Goal: Understand process/instructions

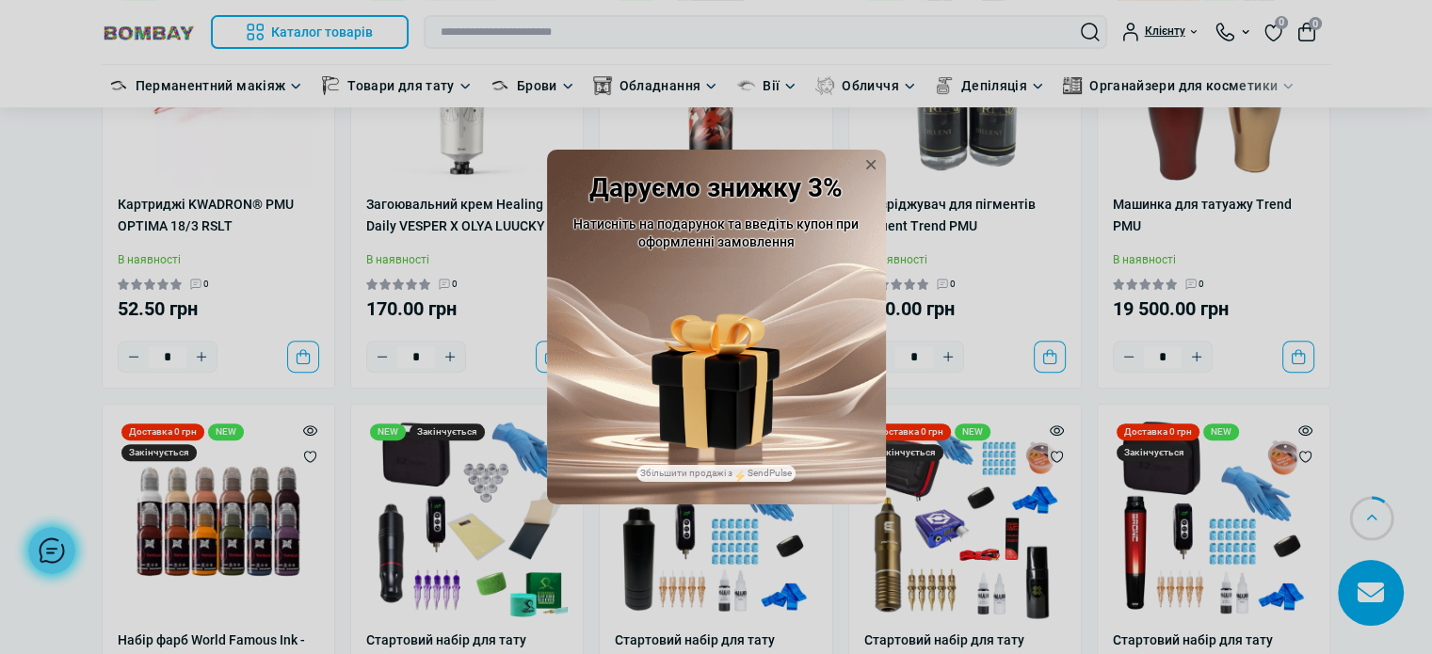
scroll to position [659, 0]
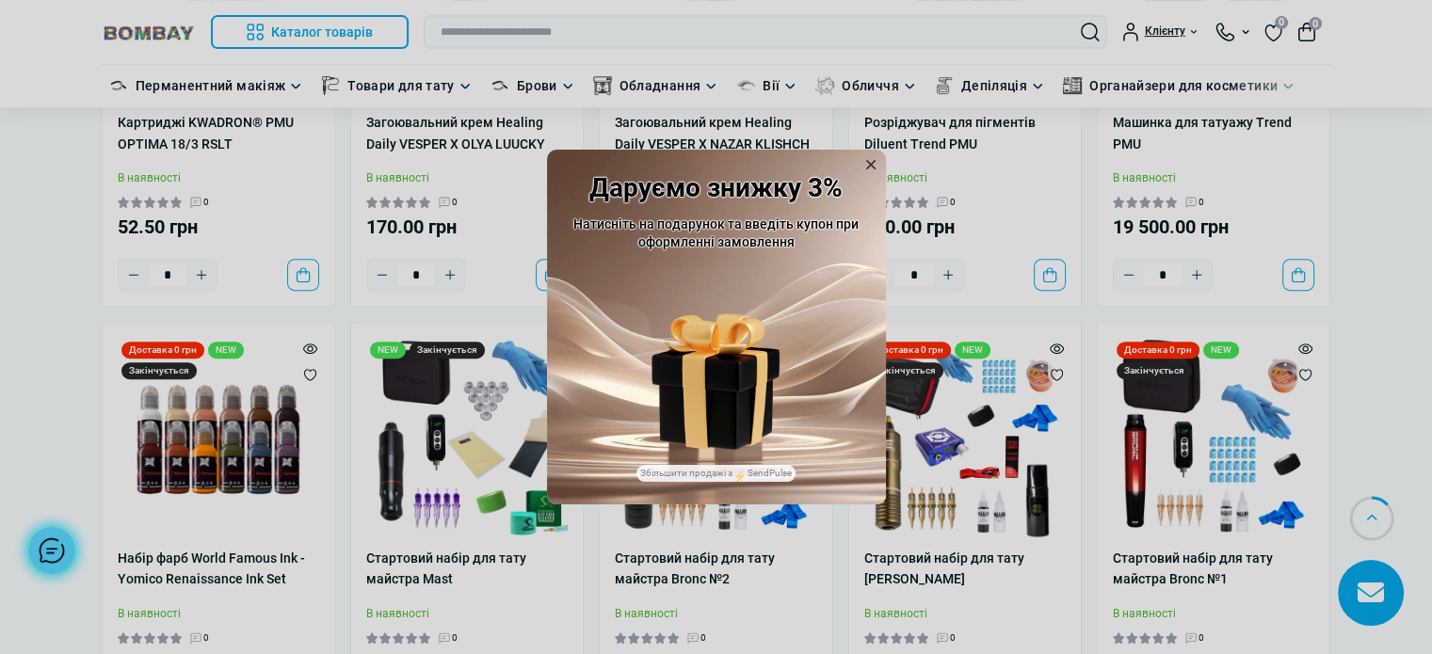
click at [865, 165] on icon at bounding box center [870, 164] width 19 height 19
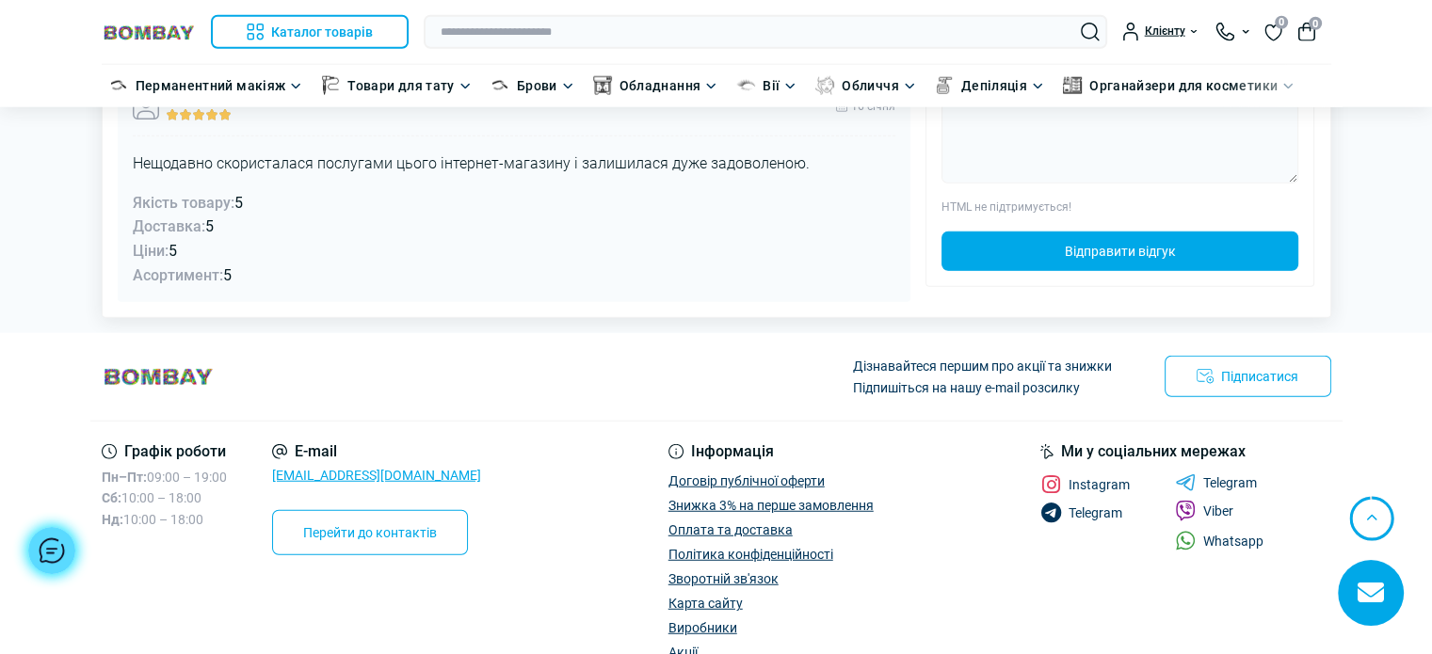
scroll to position [4896, 0]
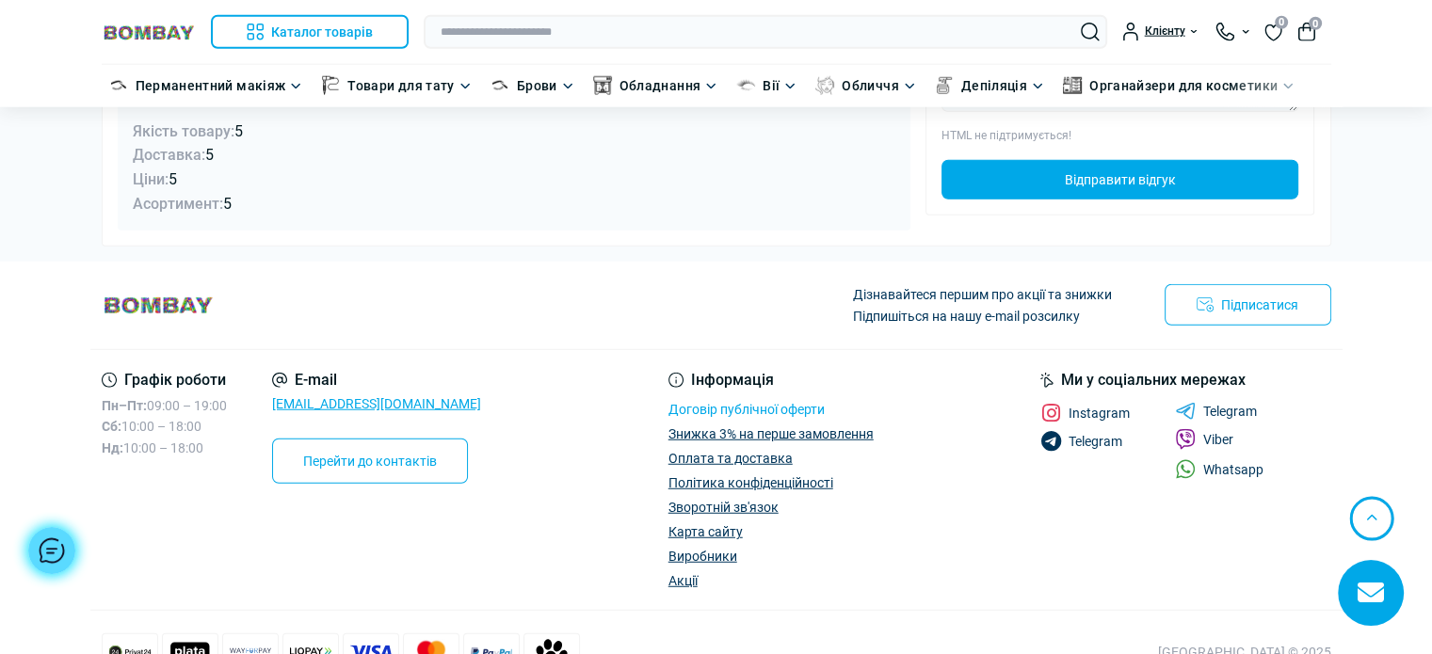
click at [734, 402] on link "Договір публічної оферти" at bounding box center [746, 409] width 156 height 15
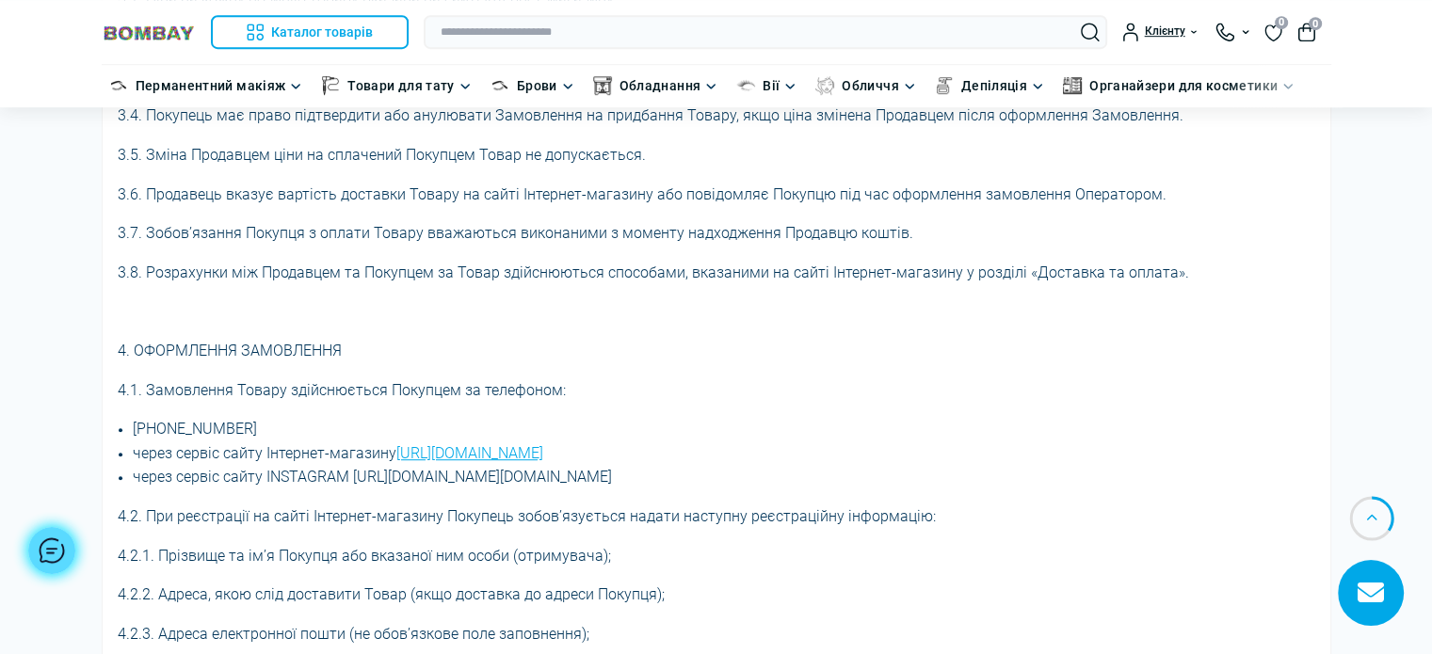
scroll to position [2932, 0]
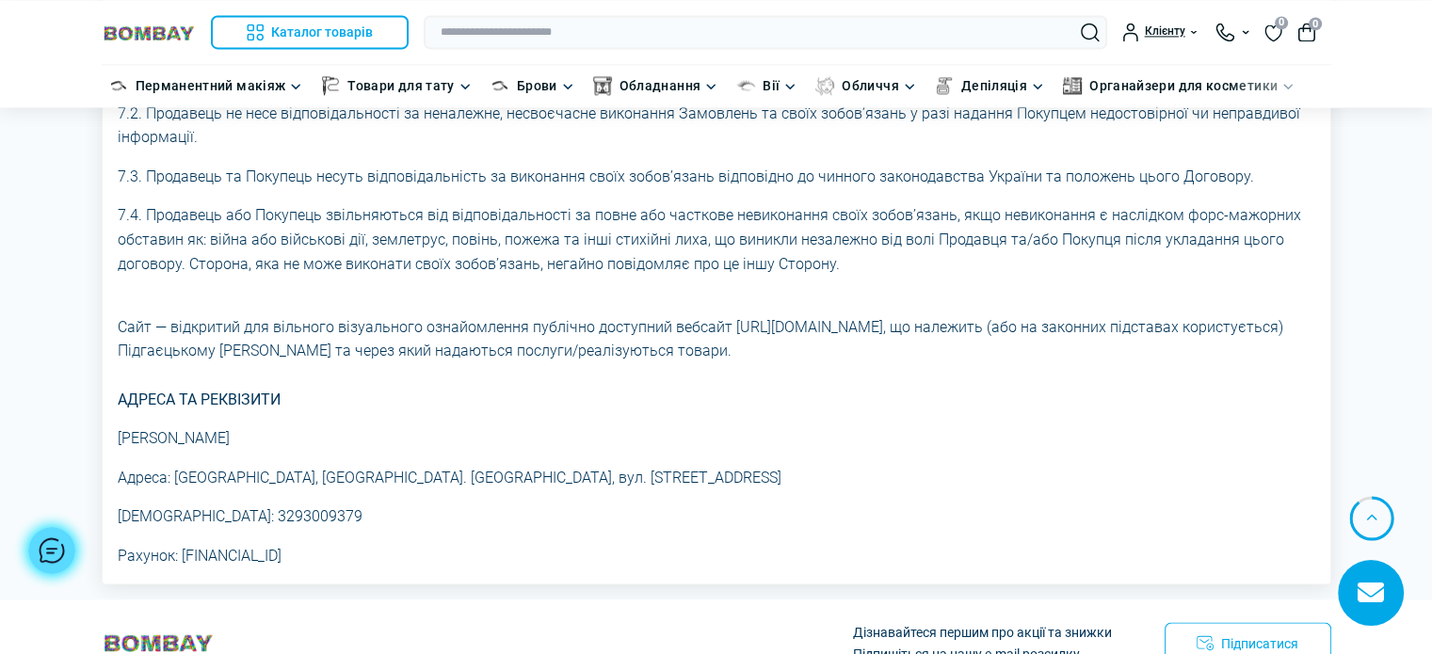
click at [1161, 459] on div "АДРЕСА ТА РЕКВІЗИТИ ФОП Підгаєцький М. А. Адреса: Україна, м. Київ, вул. Чистяк…" at bounding box center [717, 478] width 1198 height 181
drag, startPoint x: 847, startPoint y: 346, endPoint x: 25, endPoint y: 328, distance: 822.1
